Goal: Navigation & Orientation: Find specific page/section

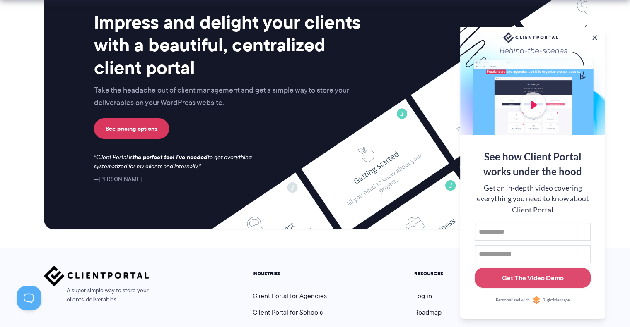
scroll to position [3394, 0]
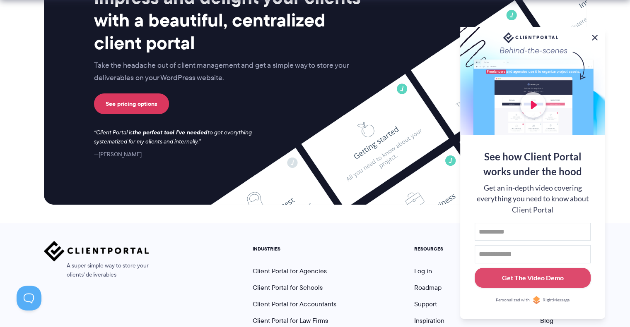
click at [593, 36] on button at bounding box center [594, 38] width 10 height 10
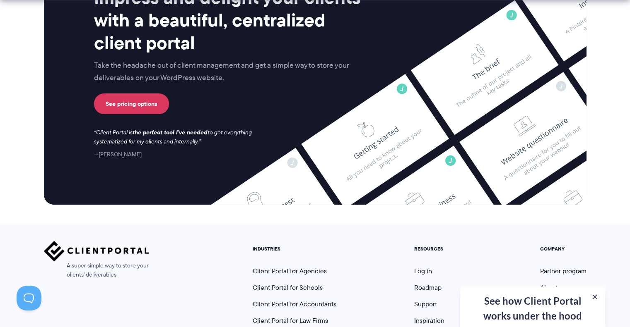
scroll to position [3471, 0]
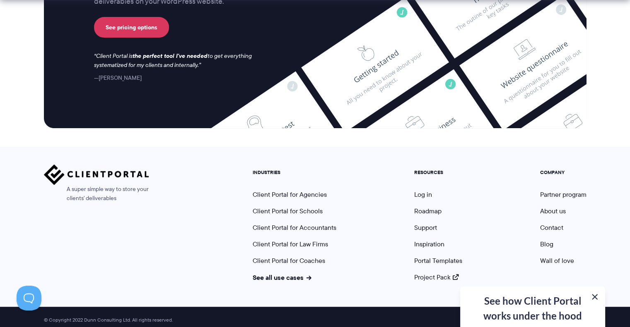
click at [594, 296] on button at bounding box center [594, 297] width 10 height 10
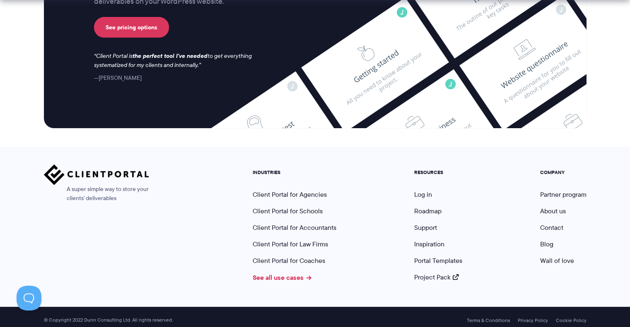
click at [258, 273] on link "See all use cases" at bounding box center [282, 278] width 59 height 10
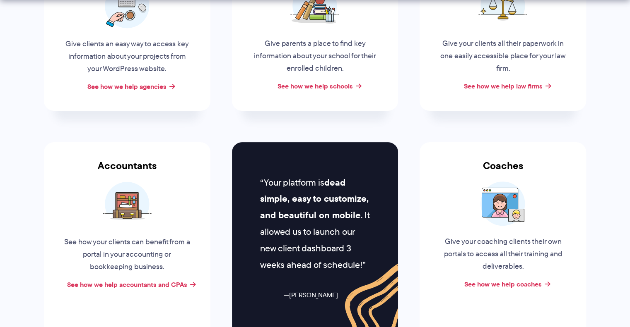
scroll to position [248, 0]
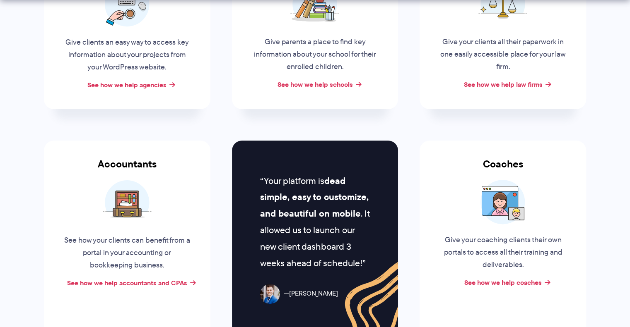
drag, startPoint x: 129, startPoint y: 36, endPoint x: 137, endPoint y: 60, distance: 26.2
click at [129, 36] on p "Give clients an easy way to access key information about your projects from you…" at bounding box center [127, 54] width 126 height 37
click at [143, 86] on link "See how we help agencies" at bounding box center [126, 85] width 79 height 10
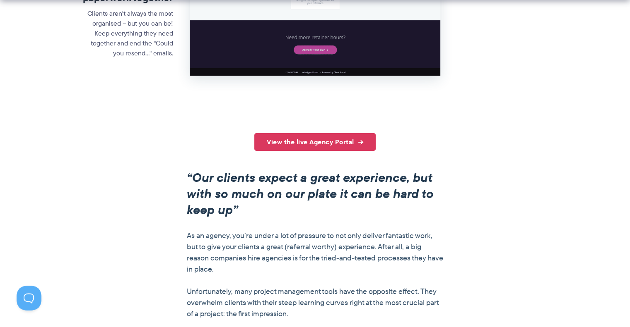
scroll to position [538, 0]
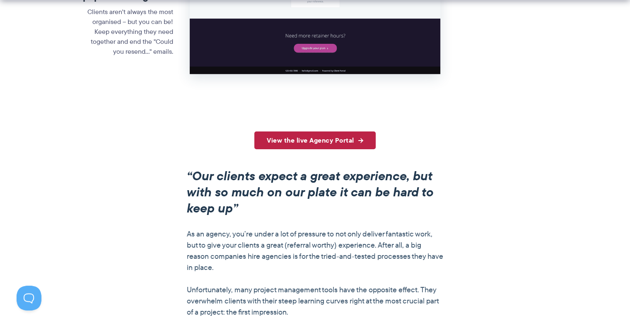
click at [277, 135] on link "View the live Agency Portal" at bounding box center [314, 141] width 121 height 18
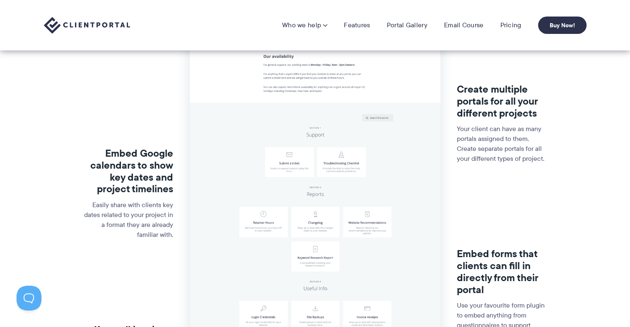
scroll to position [0, 0]
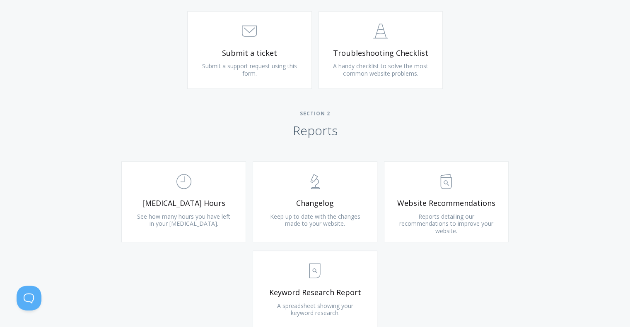
scroll to position [373, 0]
